Goal: Task Accomplishment & Management: Complete application form

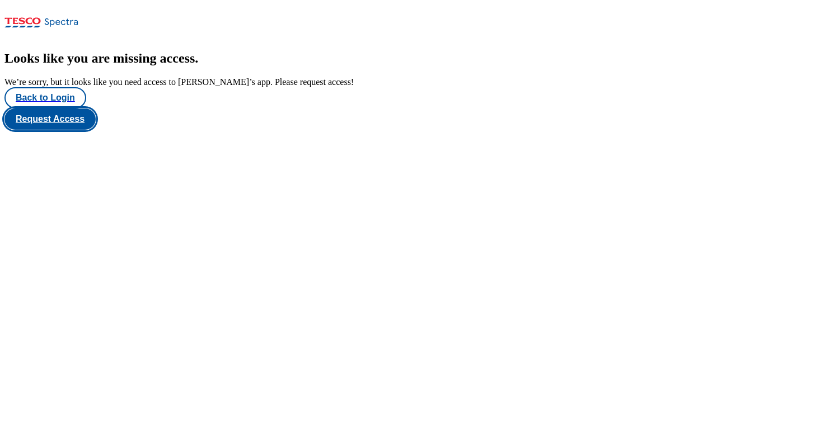
click at [96, 130] on button "Request Access" at bounding box center [49, 119] width 91 height 21
